Goal: Task Accomplishment & Management: Manage account settings

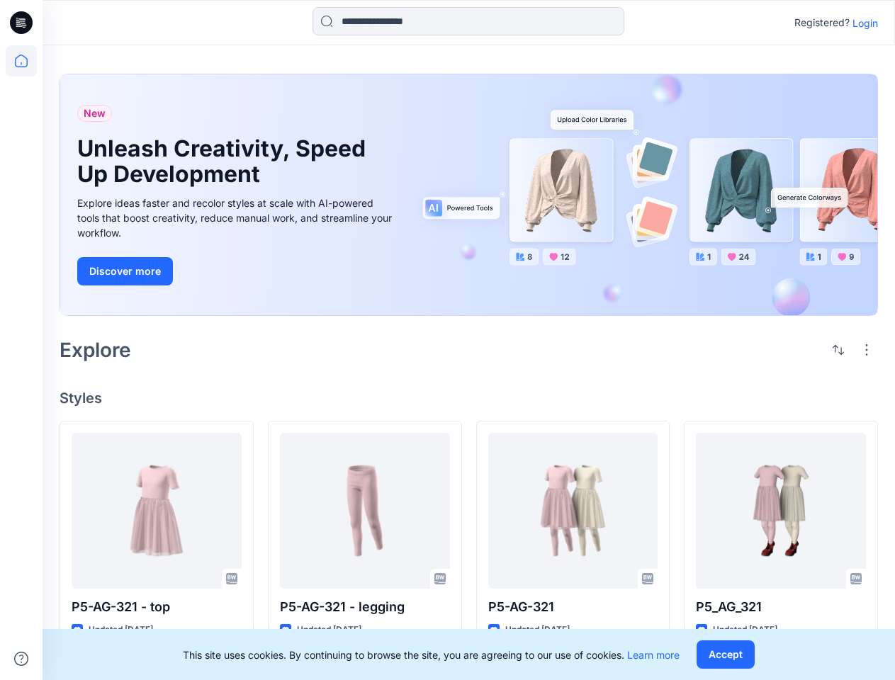
click at [447, 340] on div "Explore" at bounding box center [469, 350] width 819 height 34
click at [22, 23] on icon at bounding box center [24, 23] width 6 height 1
click at [21, 61] on icon at bounding box center [21, 60] width 31 height 31
click at [21, 659] on icon at bounding box center [21, 659] width 14 height 14
click at [468, 21] on input at bounding box center [469, 21] width 312 height 28
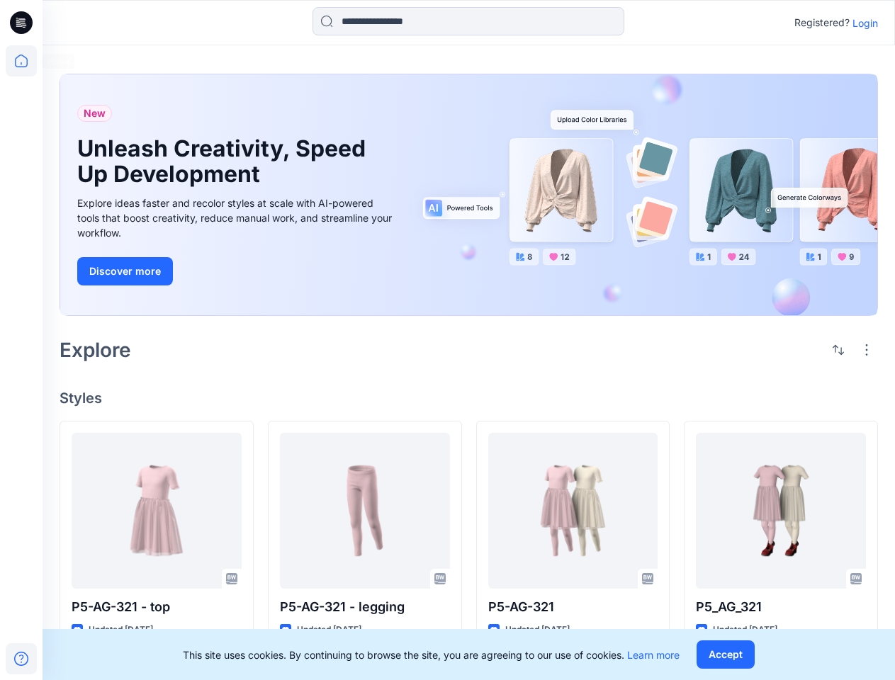
click at [865, 23] on p "Login" at bounding box center [866, 23] width 26 height 15
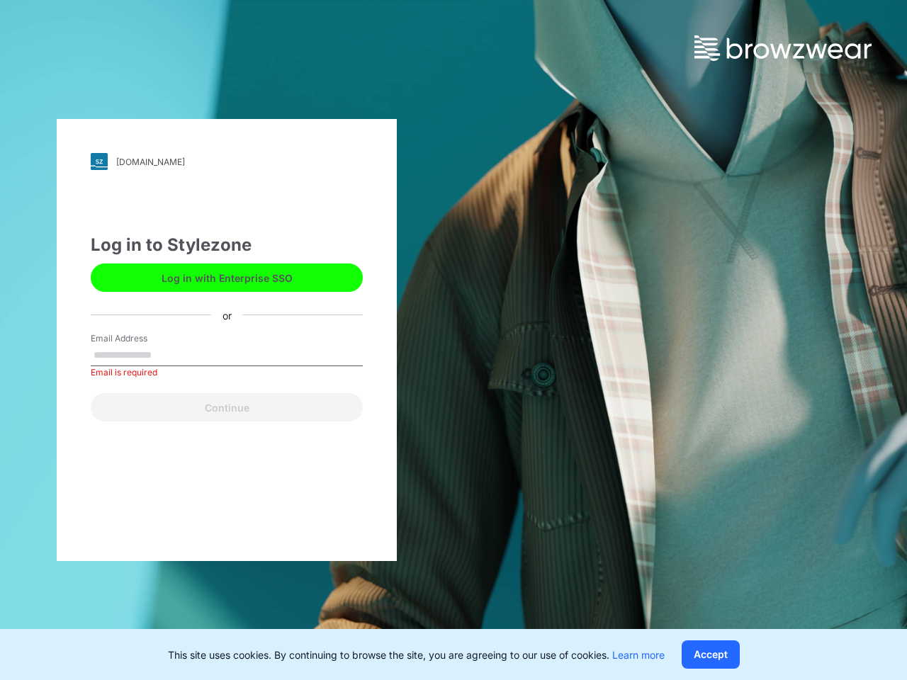
click at [867, 350] on div "[DOMAIN_NAME] Loading... Log in to Stylezone Log in with Enterprise SSO or Emai…" at bounding box center [453, 340] width 907 height 680
